Goal: Find specific page/section: Find specific page/section

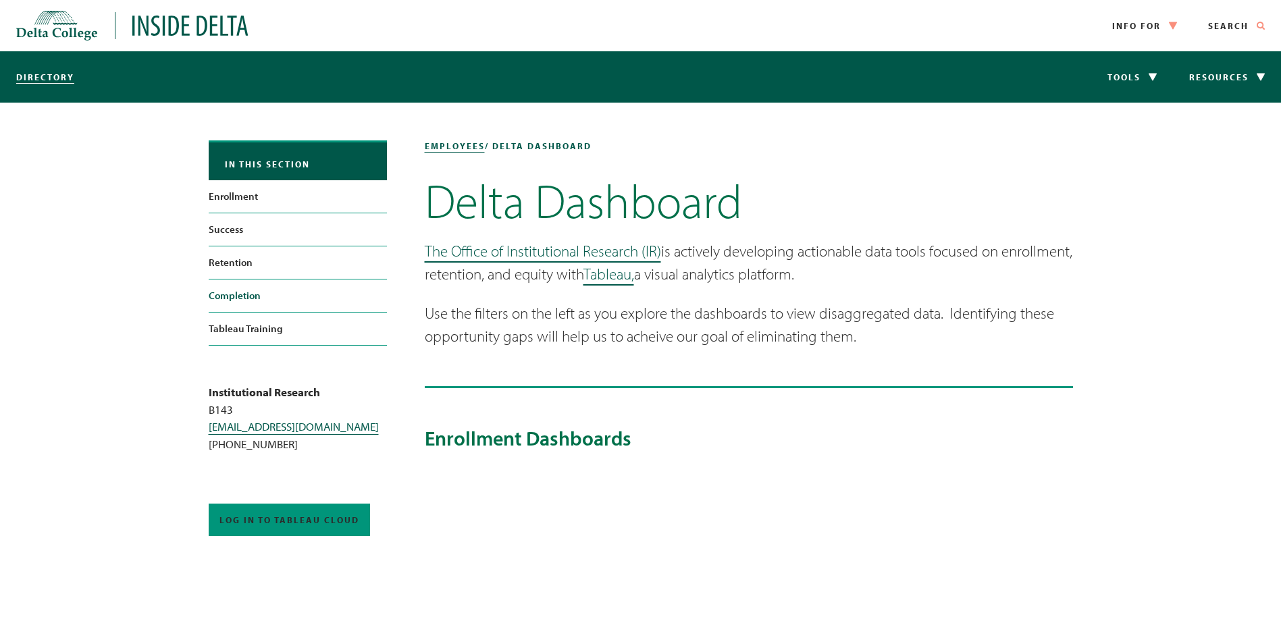
click at [234, 298] on link "Completion" at bounding box center [298, 296] width 178 height 32
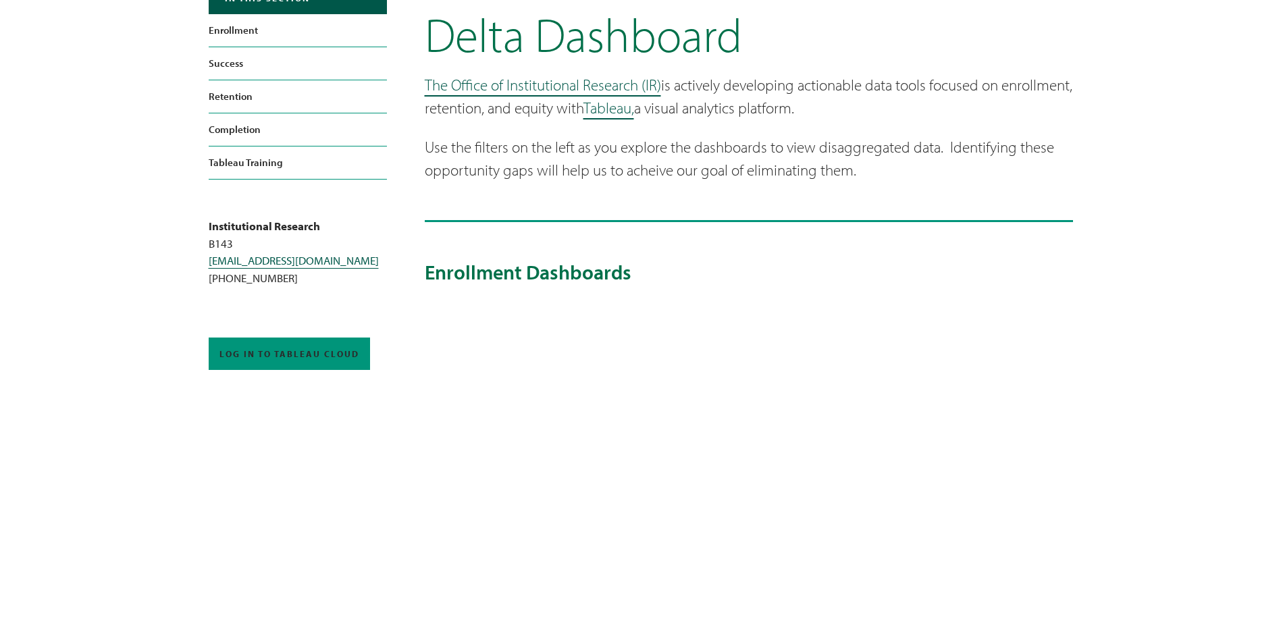
scroll to position [135, 0]
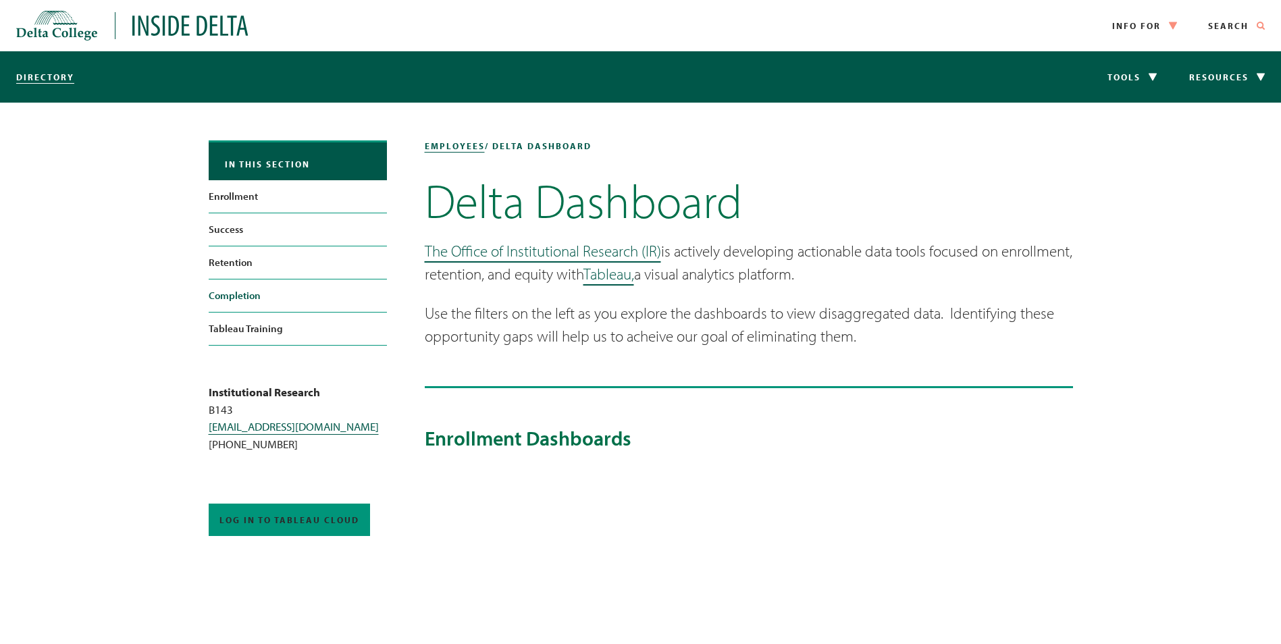
click at [232, 294] on link "Completion" at bounding box center [298, 296] width 178 height 32
